Goal: Transaction & Acquisition: Purchase product/service

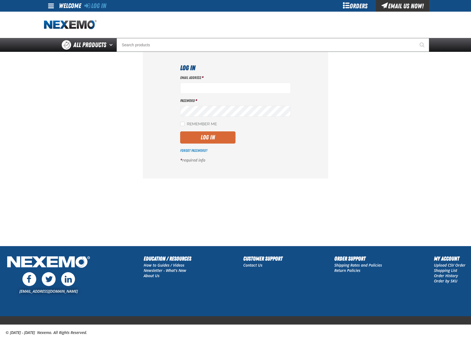
type input "mglazier@vtaig.com"
click at [223, 134] on button "Log In" at bounding box center [207, 137] width 55 height 12
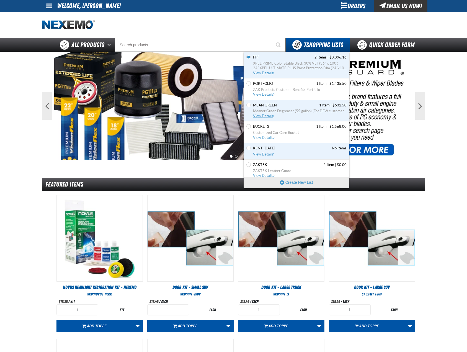
click at [270, 104] on span "MEAN GREEN" at bounding box center [265, 105] width 24 height 5
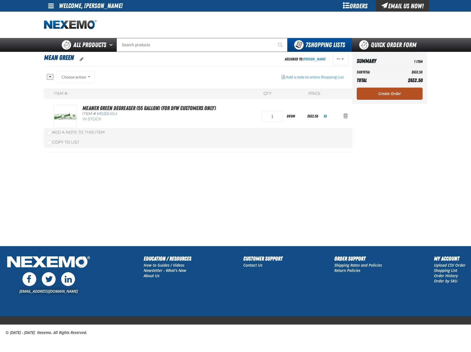
click at [389, 90] on link "Create Order" at bounding box center [390, 94] width 66 height 12
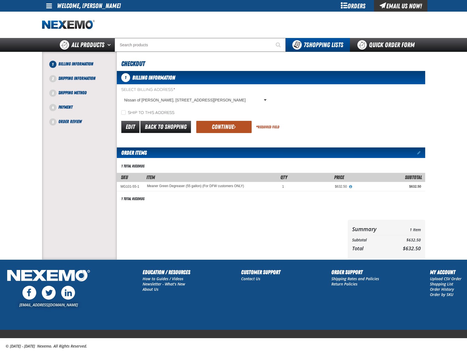
click at [234, 129] on span "submit" at bounding box center [235, 127] width 2 height 6
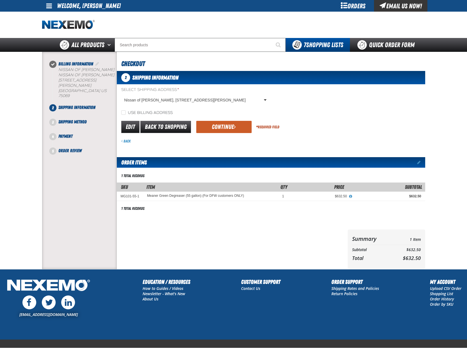
click at [234, 129] on span "submit" at bounding box center [235, 127] width 2 height 6
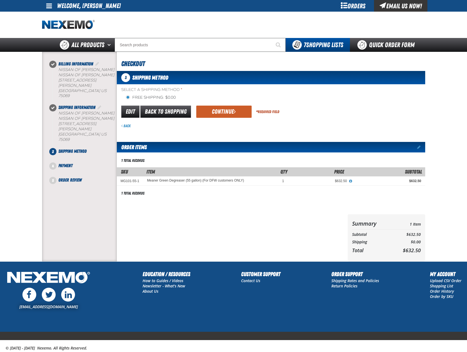
click at [228, 129] on div "3 Shipping Method Select a Shipping Method * Free Shipping: $0.00 flat_rate_2 p…" at bounding box center [271, 166] width 309 height 190
click at [238, 114] on button "Continue" at bounding box center [223, 112] width 55 height 12
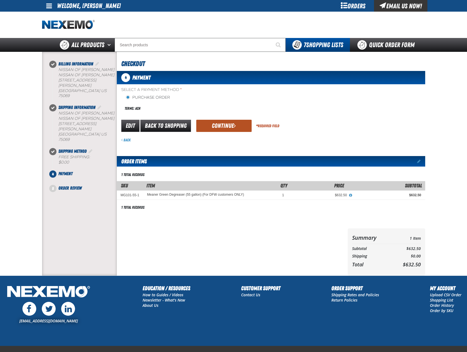
click at [217, 129] on button "Continue" at bounding box center [223, 126] width 55 height 12
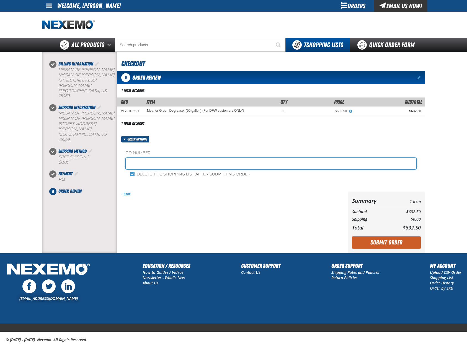
click at [152, 161] on input "text" at bounding box center [271, 163] width 291 height 11
type input "MG1011"
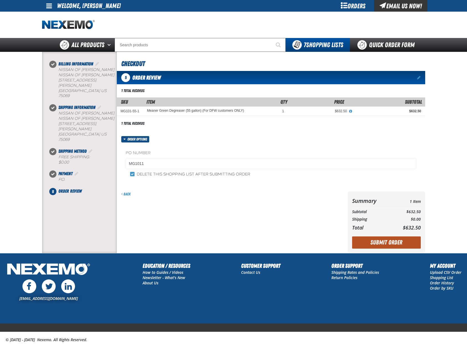
click at [378, 245] on button "Submit Order" at bounding box center [386, 242] width 69 height 12
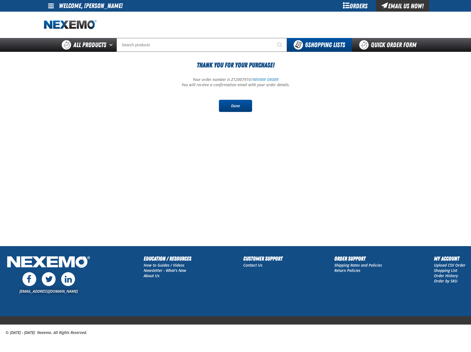
click at [235, 108] on link "Done" at bounding box center [235, 106] width 33 height 12
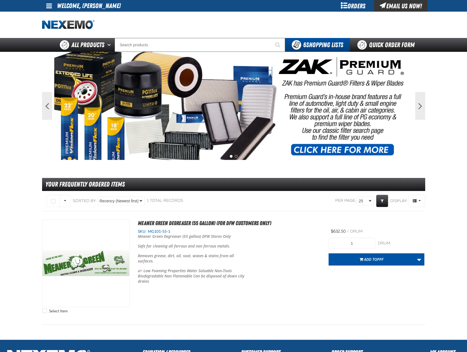
click at [352, 7] on div "Orders" at bounding box center [354, 6] width 42 height 12
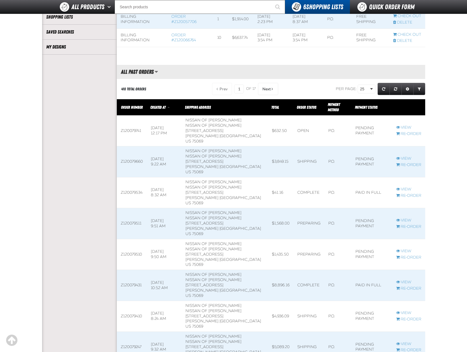
scroll to position [138, 0]
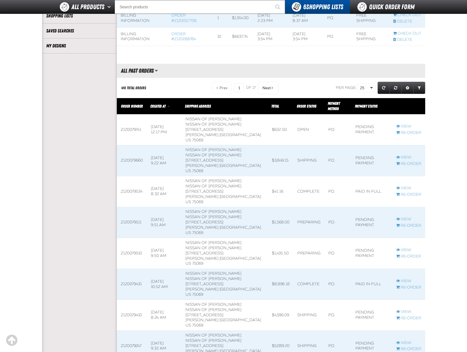
click at [294, 238] on span at bounding box center [309, 253] width 31 height 30
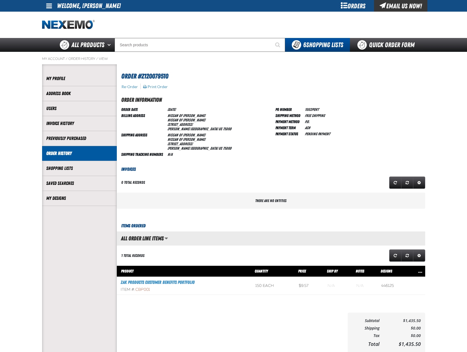
click at [357, 5] on div "Orders" at bounding box center [354, 6] width 42 height 12
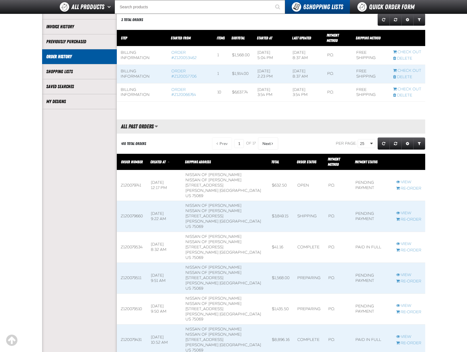
scroll to position [83, 0]
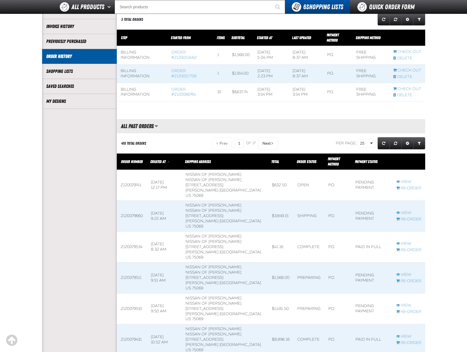
click at [166, 262] on span at bounding box center [164, 277] width 35 height 30
